Goal: Transaction & Acquisition: Book appointment/travel/reservation

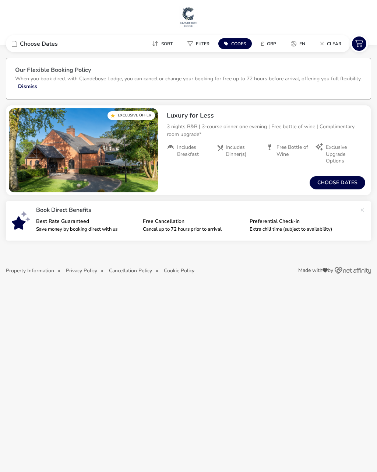
click at [348, 183] on button "Choose dates" at bounding box center [338, 182] width 56 height 13
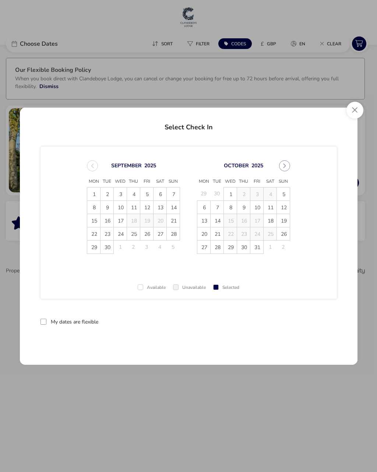
click at [95, 207] on span "8" at bounding box center [94, 207] width 13 height 13
click at [137, 204] on span "11" at bounding box center [133, 207] width 13 height 13
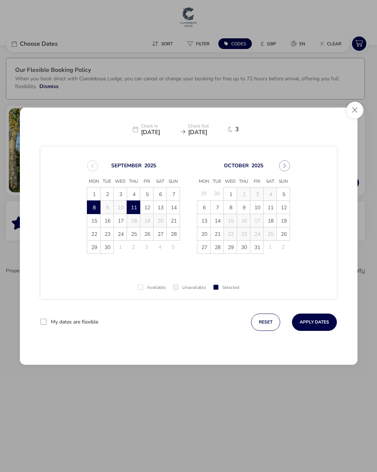
click at [322, 323] on button "Apply Dates" at bounding box center [314, 322] width 45 height 17
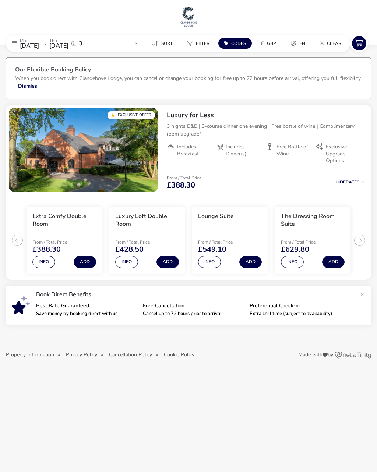
click at [126, 259] on button "Info" at bounding box center [126, 262] width 23 height 12
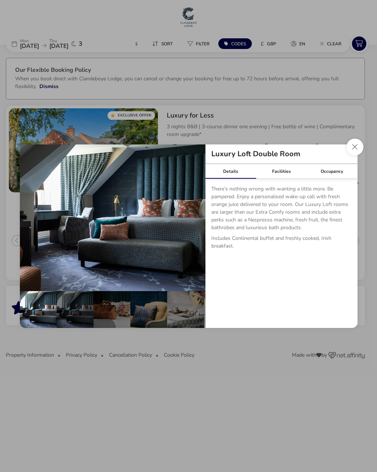
click at [348, 146] on button "Close dialog" at bounding box center [355, 147] width 17 height 17
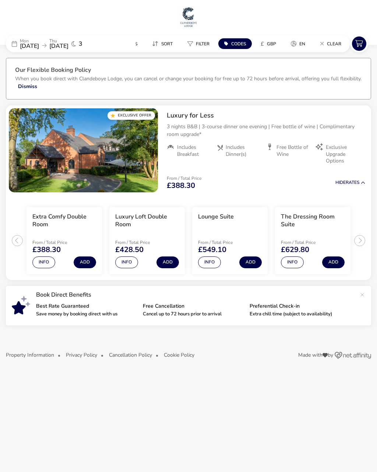
click at [195, 38] on button "Filter" at bounding box center [199, 43] width 34 height 11
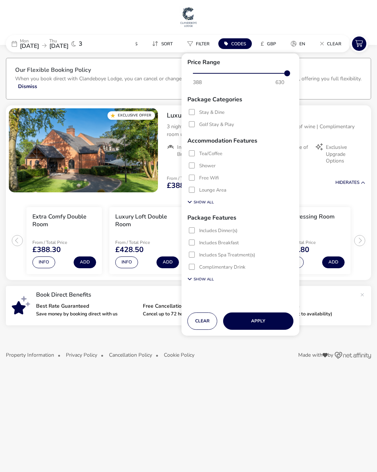
click at [313, 11] on h1 at bounding box center [188, 18] width 371 height 24
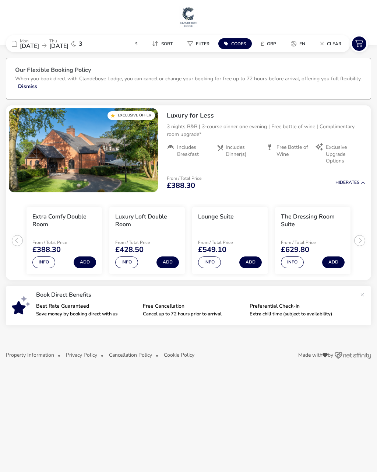
click at [43, 264] on button "Info" at bounding box center [43, 262] width 23 height 12
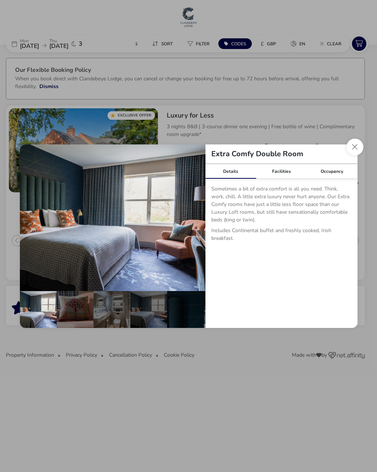
click at [355, 143] on button "Close dialog" at bounding box center [355, 147] width 17 height 17
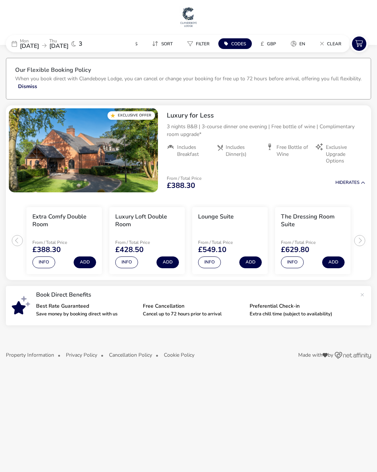
click at [130, 259] on button "Info" at bounding box center [126, 262] width 23 height 12
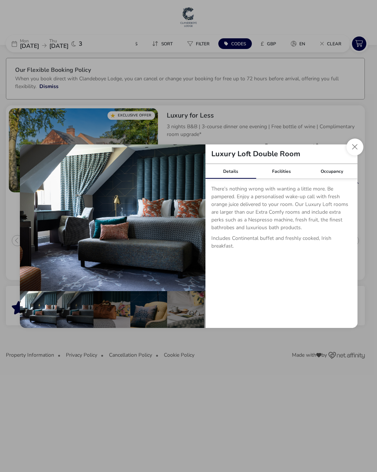
click at [349, 147] on button "Close dialog" at bounding box center [355, 147] width 17 height 17
